Goal: Navigation & Orientation: Find specific page/section

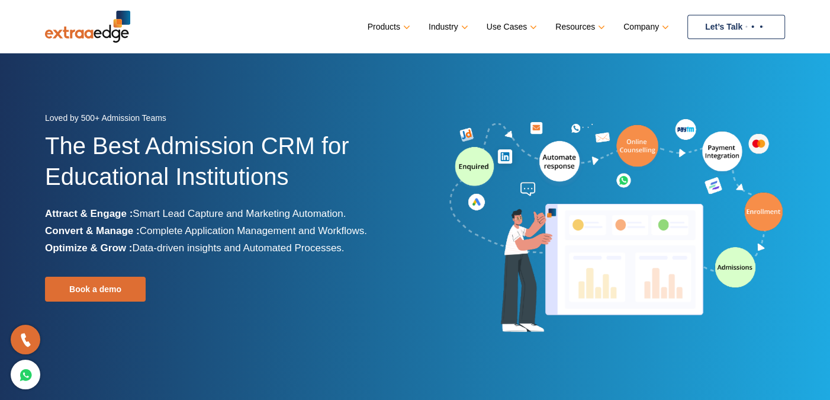
click at [708, 22] on link "Let’s Talk" at bounding box center [736, 27] width 98 height 24
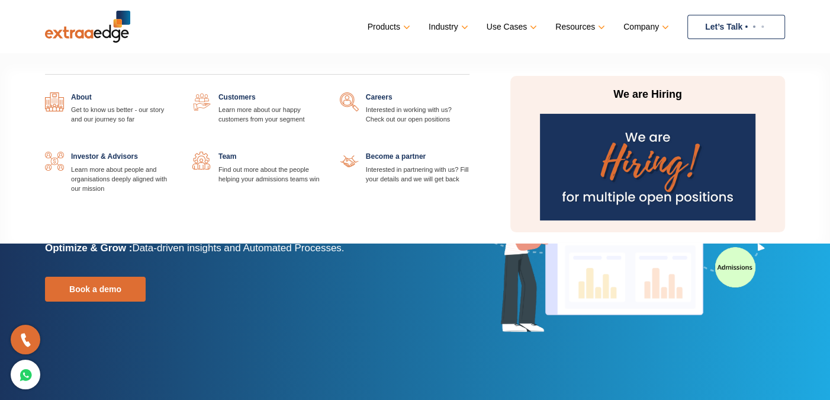
click at [322, 152] on link at bounding box center [322, 152] width 0 height 0
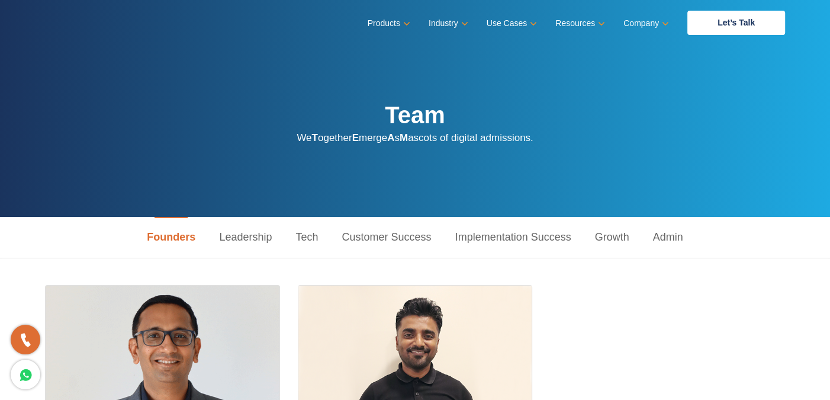
click at [669, 234] on link "Admin" at bounding box center [668, 237] width 54 height 41
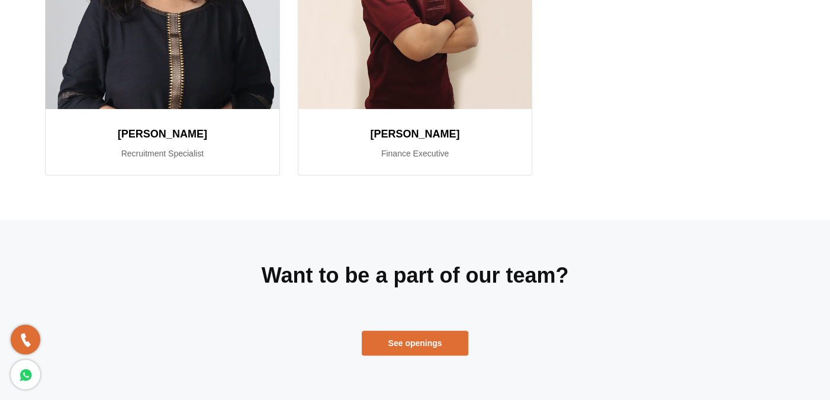
scroll to position [811, 0]
